Goal: Information Seeking & Learning: Learn about a topic

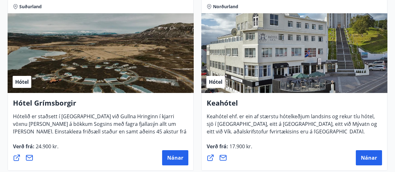
scroll to position [479, 0]
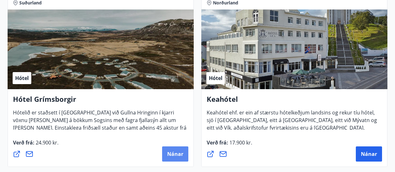
click at [175, 152] on span "Nánar" at bounding box center [175, 153] width 16 height 7
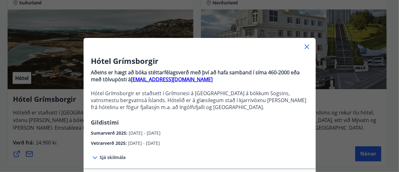
click at [305, 45] on icon at bounding box center [307, 47] width 8 height 8
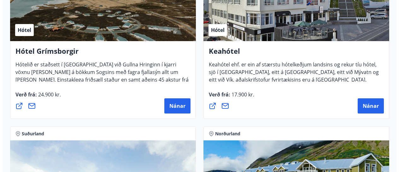
scroll to position [527, 0]
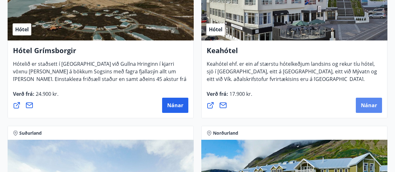
click at [373, 105] on span "Nánar" at bounding box center [369, 105] width 16 height 7
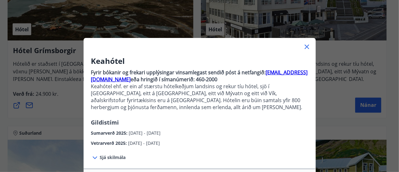
click at [114, 156] on span "Sjá skilmála" at bounding box center [113, 157] width 26 height 6
click at [91, 155] on icon at bounding box center [95, 158] width 8 height 8
click at [116, 156] on span "Sjá skilmála" at bounding box center [113, 157] width 26 height 6
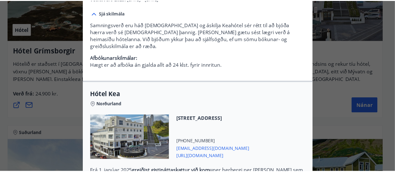
scroll to position [0, 0]
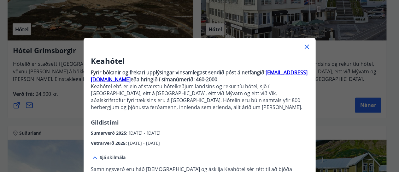
click at [305, 45] on icon at bounding box center [307, 47] width 8 height 8
